Goal: Navigation & Orientation: Find specific page/section

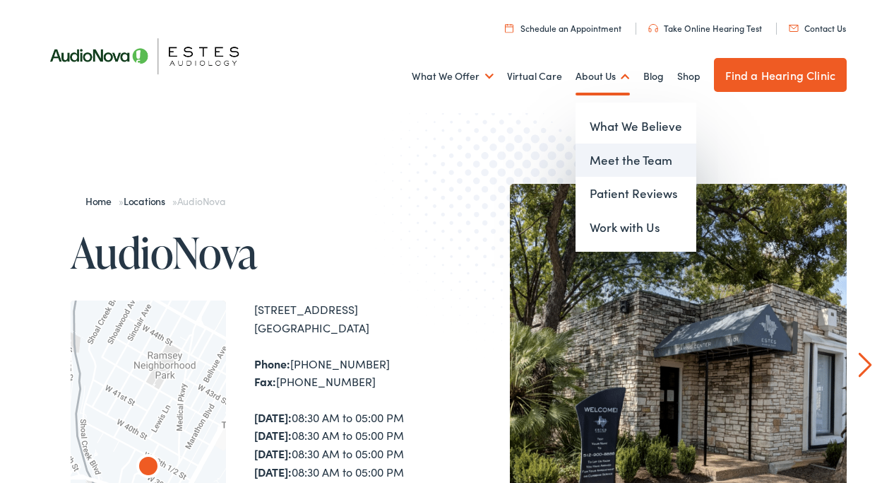
click at [610, 159] on link "Meet the Team" at bounding box center [636, 160] width 121 height 34
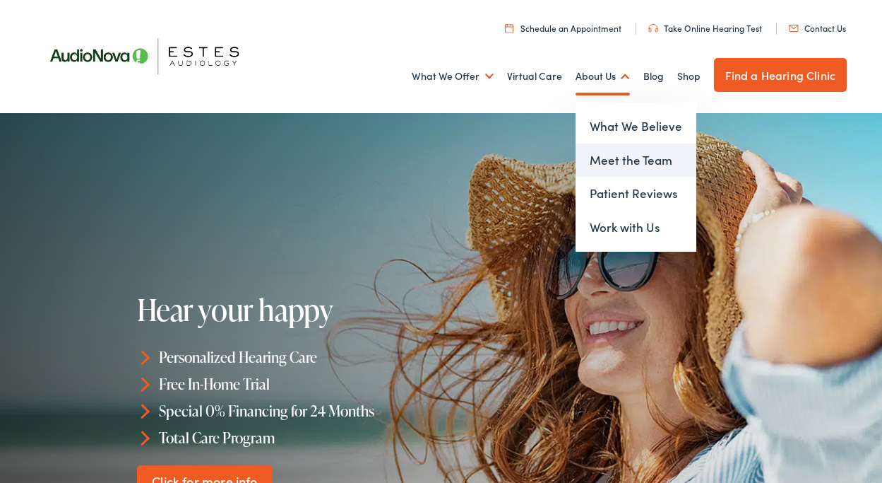
click at [610, 156] on link "Meet the Team" at bounding box center [636, 160] width 121 height 34
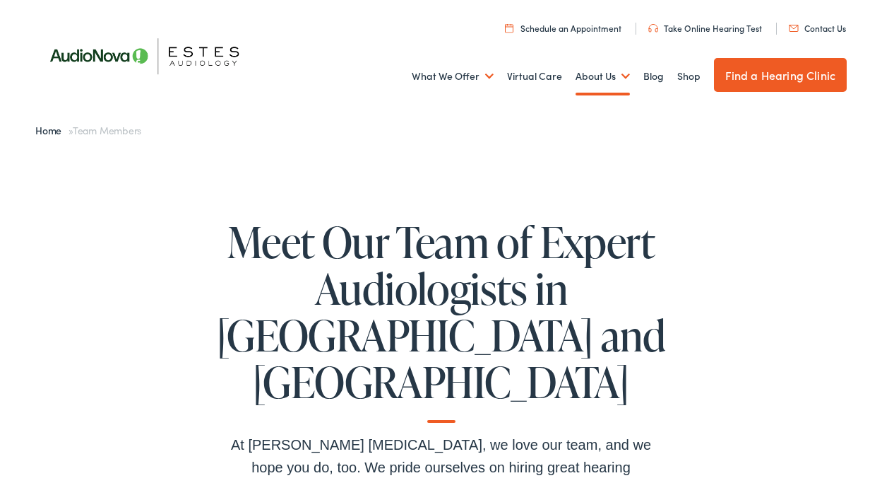
click at [196, 55] on img at bounding box center [151, 56] width 233 height 82
click at [192, 48] on img at bounding box center [151, 56] width 233 height 82
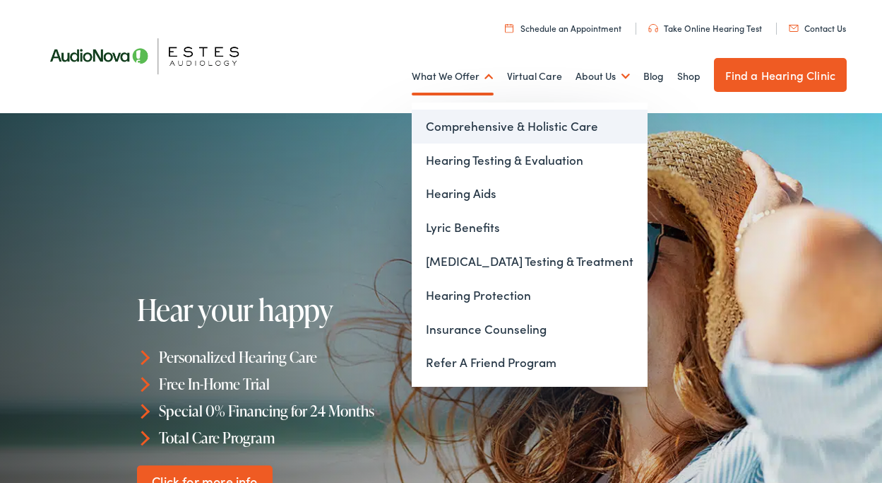
click at [466, 121] on link "Comprehensive & Holistic Care" at bounding box center [530, 127] width 236 height 34
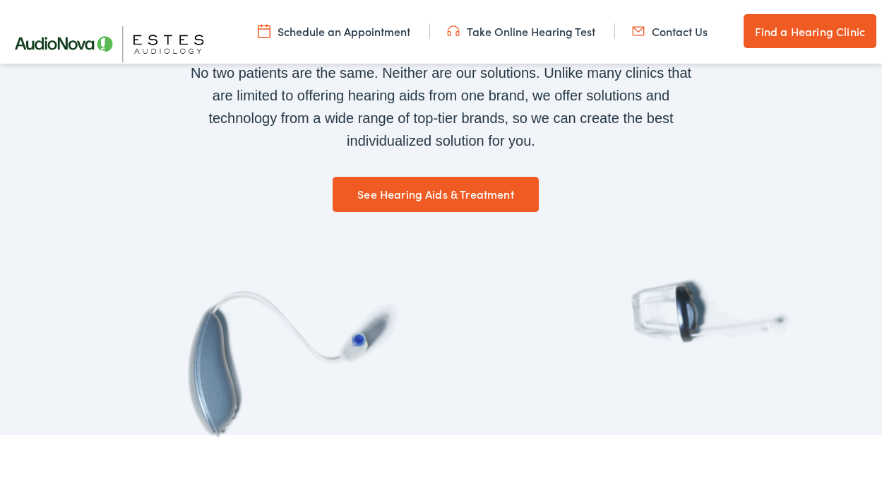
scroll to position [1161, 0]
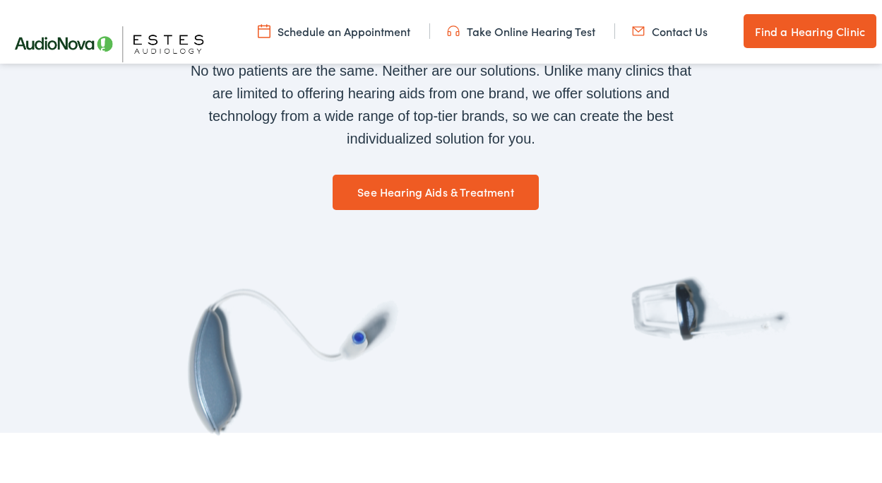
click at [459, 175] on link "See Hearing Aids & Treatment" at bounding box center [436, 192] width 206 height 35
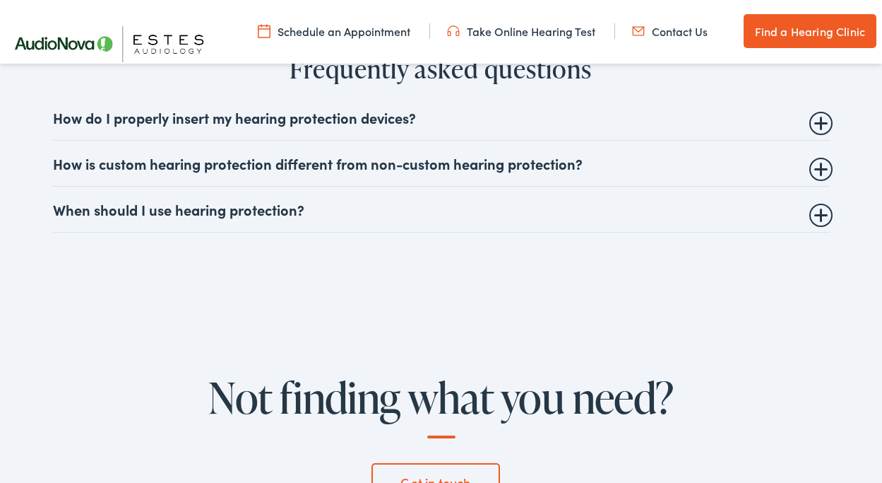
scroll to position [4216, 0]
